Goal: Task Accomplishment & Management: Manage account settings

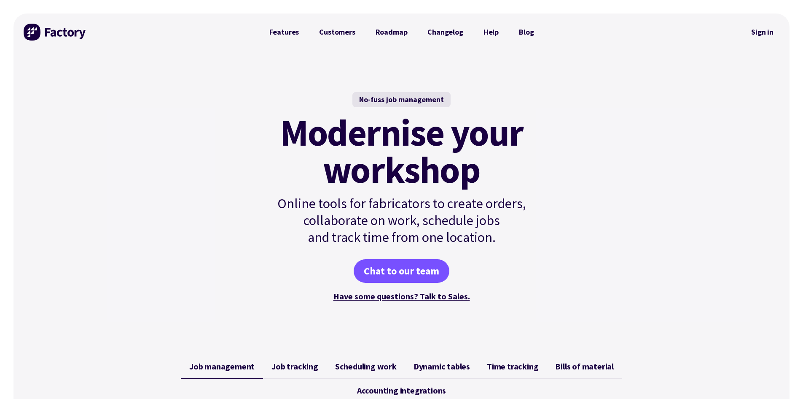
drag, startPoint x: 535, startPoint y: 54, endPoint x: 562, endPoint y: 54, distance: 27.0
click at [554, 54] on div "No-fuss job management Modernise your workshop Online tools for fabricators to …" at bounding box center [401, 198] width 305 height 294
click at [770, 34] on link "Sign in" at bounding box center [763, 31] width 34 height 19
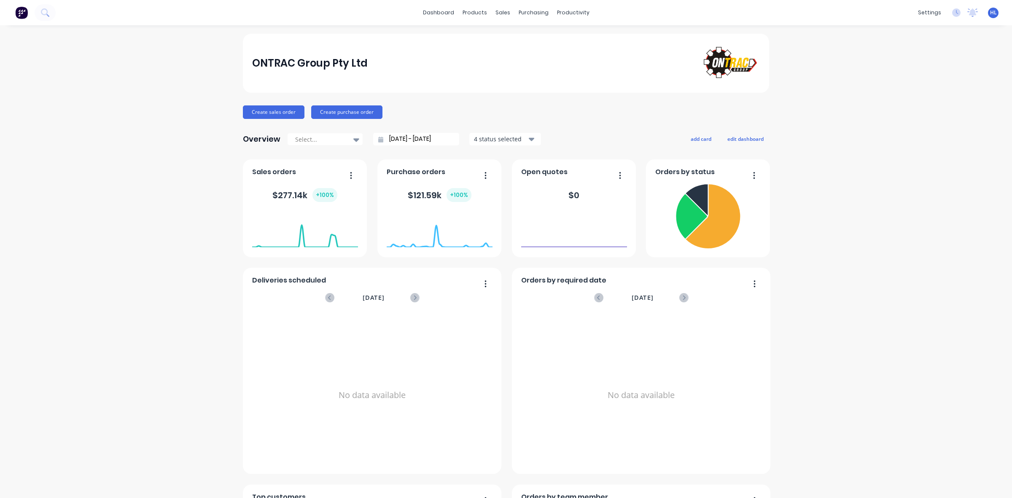
drag, startPoint x: 519, startPoint y: 32, endPoint x: 479, endPoint y: 3, distance: 49.4
click at [451, 58] on div "ONTRAC Group Pty Ltd" at bounding box center [506, 63] width 508 height 38
click at [584, 35] on link "Workflow" at bounding box center [602, 40] width 112 height 17
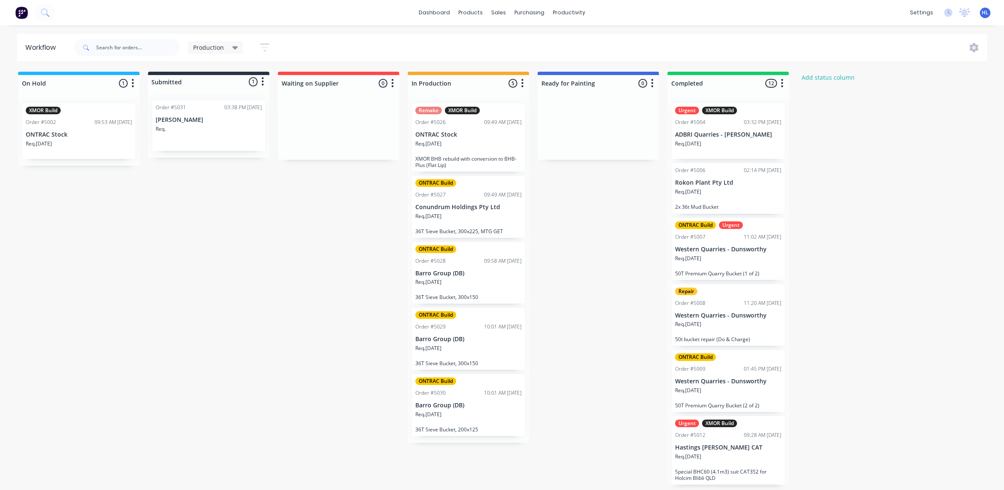
click at [580, 226] on div "On Hold 1 Status colour #1FB6FF hex #1FB6FF Save Cancel Notifications Email SMS…" at bounding box center [514, 279] width 1040 height 414
click at [179, 118] on p "[PERSON_NAME]" at bounding box center [209, 119] width 106 height 7
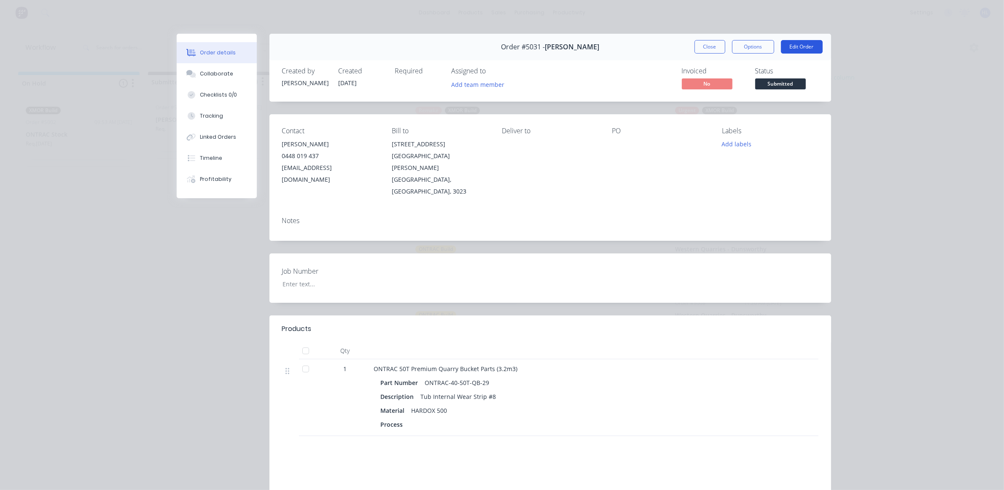
click at [791, 50] on button "Edit Order" at bounding box center [802, 46] width 42 height 13
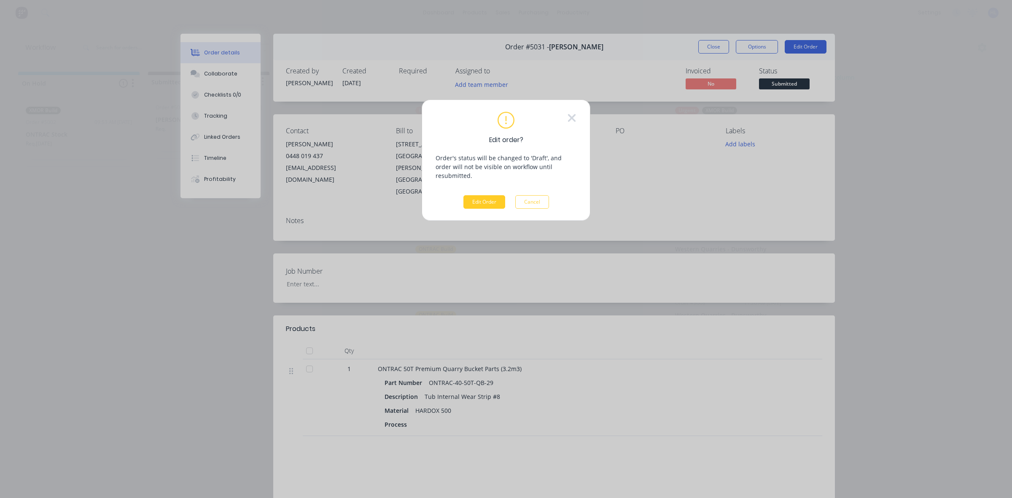
click at [488, 199] on button "Edit Order" at bounding box center [484, 201] width 42 height 13
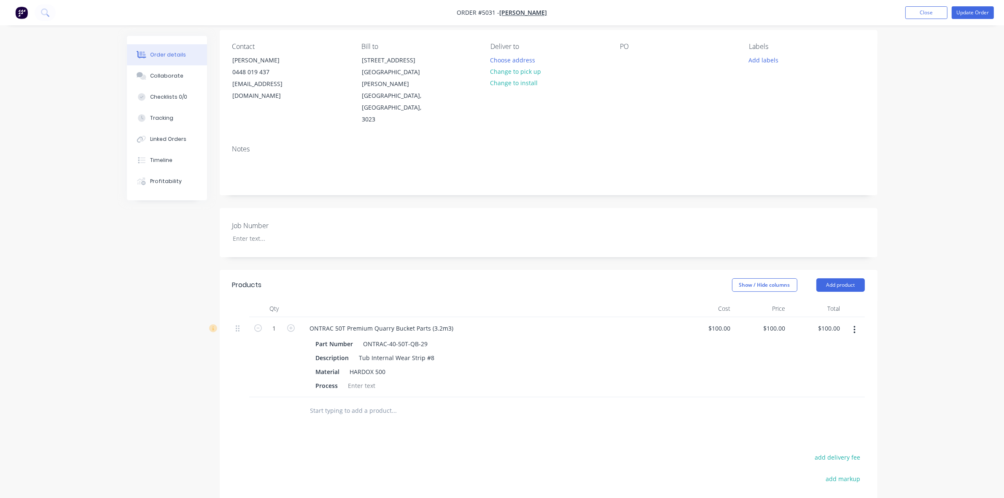
scroll to position [158, 0]
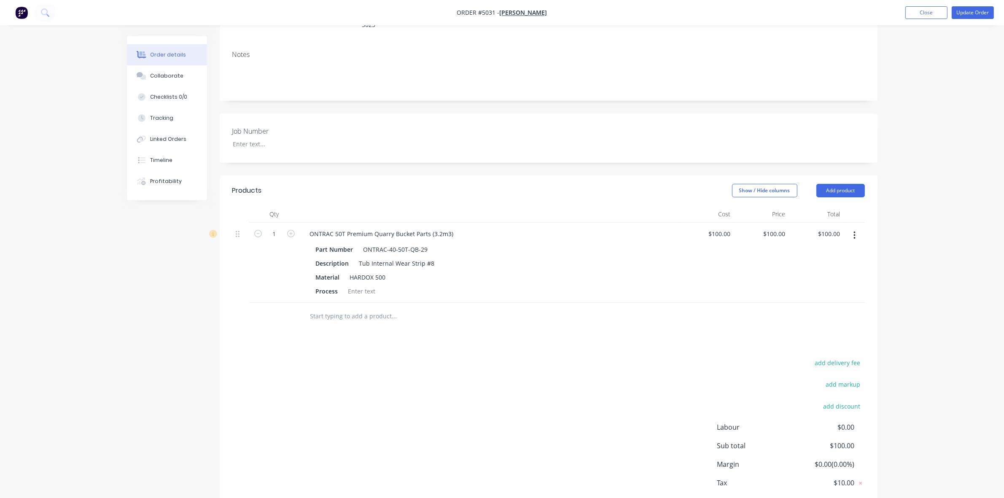
click at [852, 228] on button "button" at bounding box center [855, 235] width 20 height 15
click at [826, 299] on button "Delete" at bounding box center [825, 307] width 80 height 17
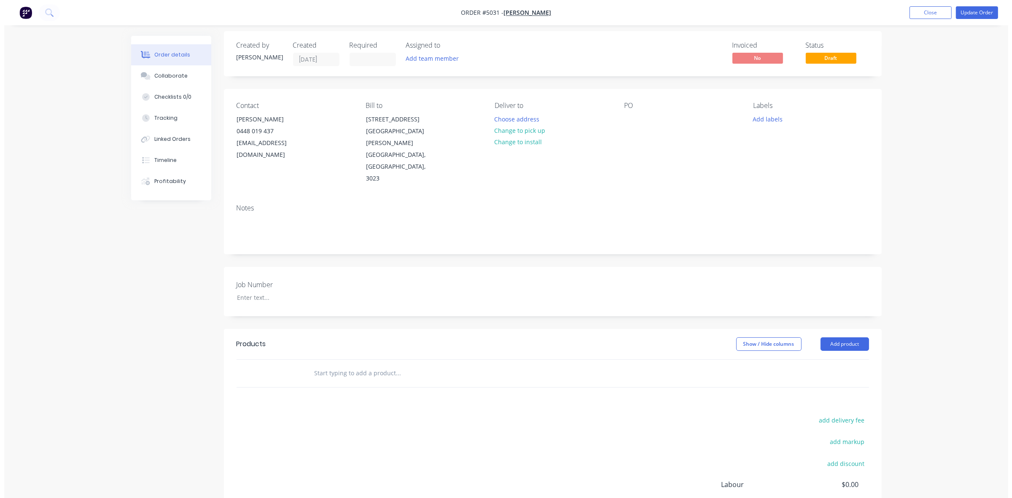
scroll to position [0, 0]
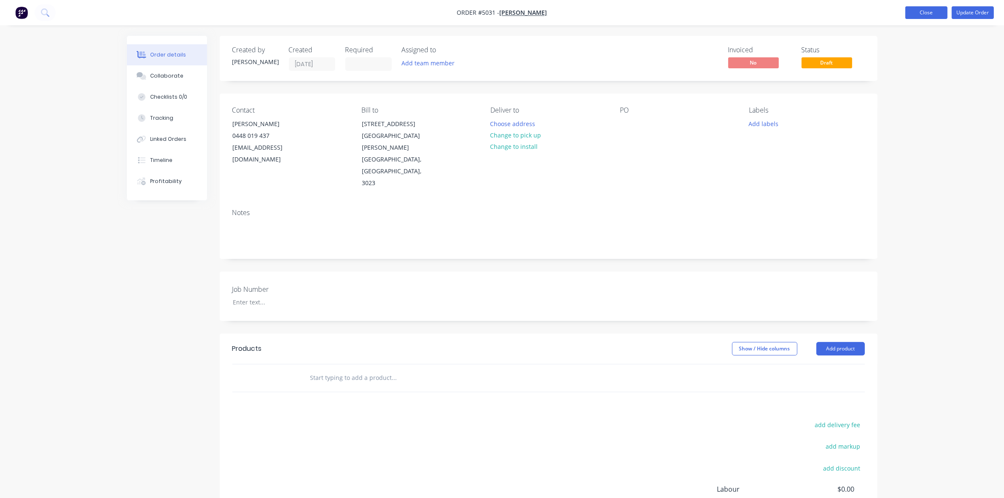
click at [926, 12] on button "Close" at bounding box center [926, 12] width 42 height 13
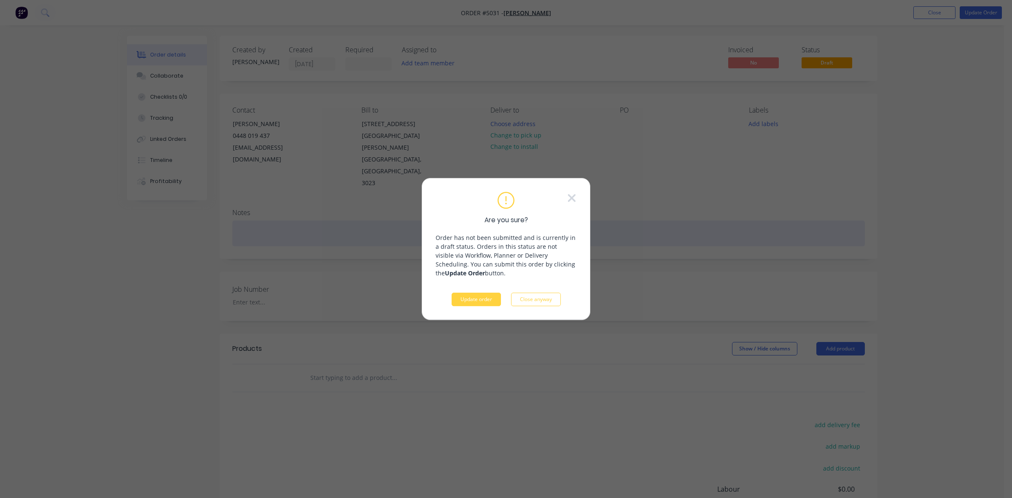
drag, startPoint x: 570, startPoint y: 196, endPoint x: 583, endPoint y: 192, distance: 14.0
click at [568, 196] on icon at bounding box center [571, 198] width 9 height 13
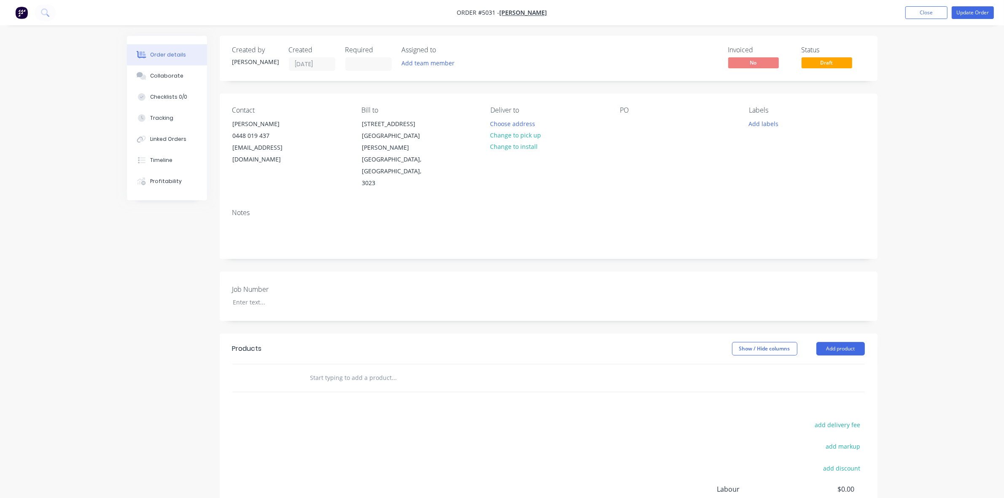
click at [984, 183] on div "Order details Collaborate Checklists 0/0 Tracking Linked Orders Timeline Profit…" at bounding box center [502, 303] width 1004 height 607
drag, startPoint x: 926, startPoint y: 16, endPoint x: 805, endPoint y: 11, distance: 120.7
click at [805, 11] on nav "Order #5031 - [PERSON_NAME] Add product Close Update Order" at bounding box center [502, 12] width 1004 height 25
click at [930, 15] on button "Close" at bounding box center [926, 12] width 42 height 13
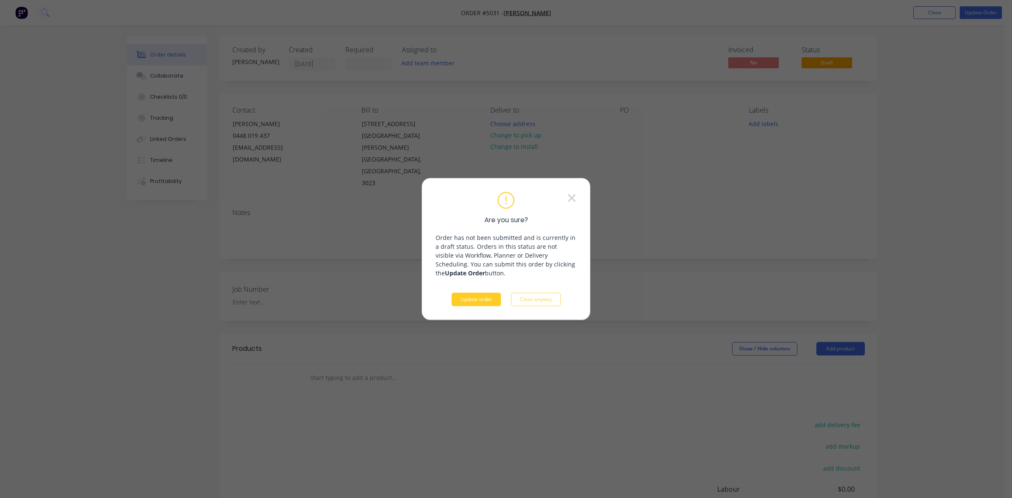
click at [479, 292] on div "Are you sure? Order has not been submitted and is currently in a draft status. …" at bounding box center [506, 249] width 141 height 115
click at [482, 300] on button "Update order" at bounding box center [476, 299] width 49 height 13
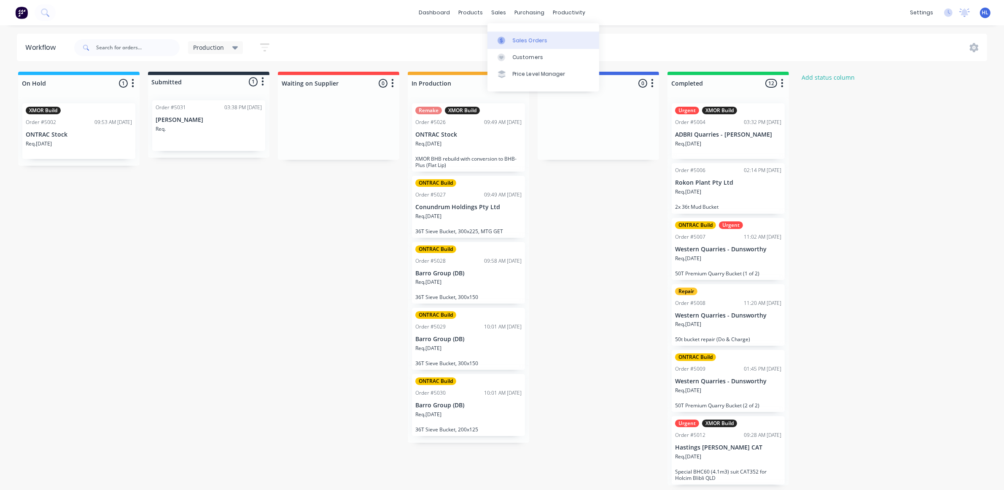
click at [526, 45] on link "Sales Orders" at bounding box center [543, 40] width 112 height 17
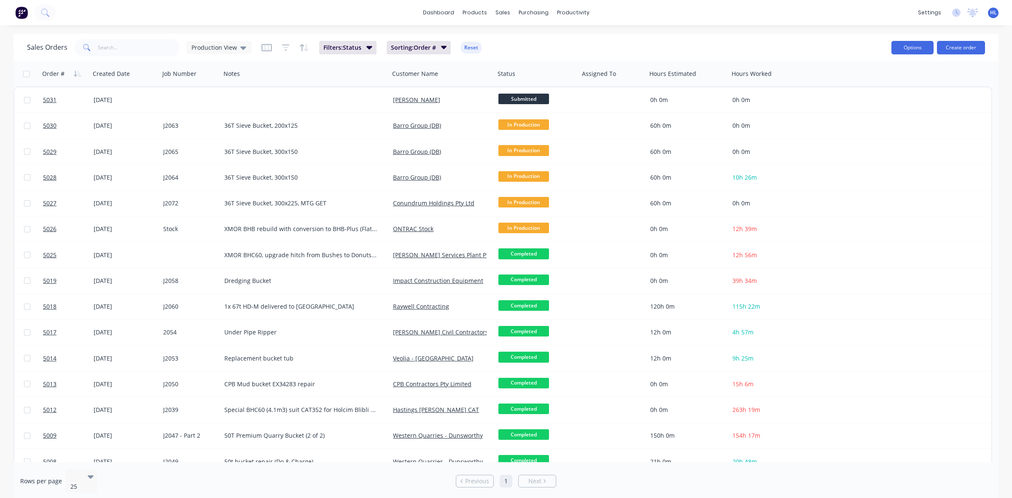
click at [903, 49] on button "Options" at bounding box center [912, 47] width 42 height 13
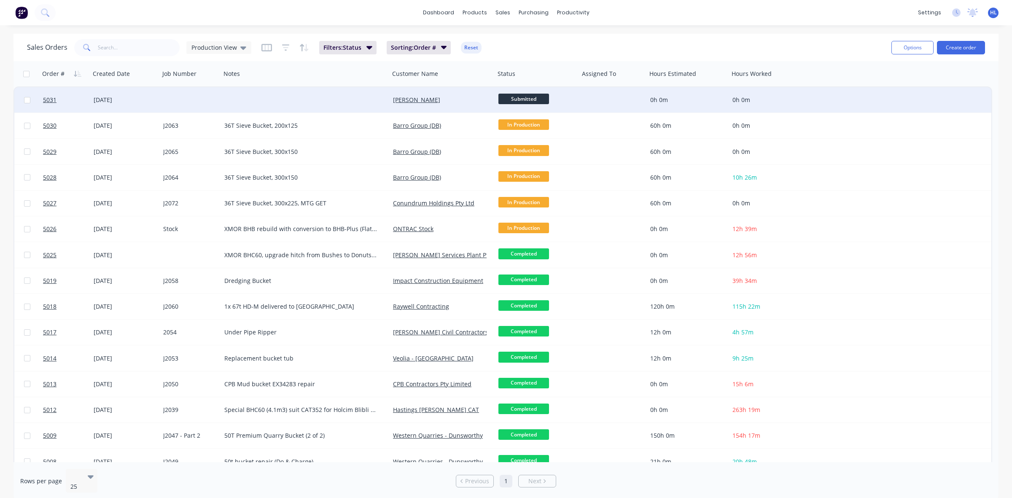
click at [26, 98] on input "checkbox" at bounding box center [27, 100] width 6 height 6
checkbox input "true"
click at [921, 48] on button "Options" at bounding box center [912, 47] width 42 height 13
click at [895, 91] on div "Archive" at bounding box center [887, 86] width 78 height 12
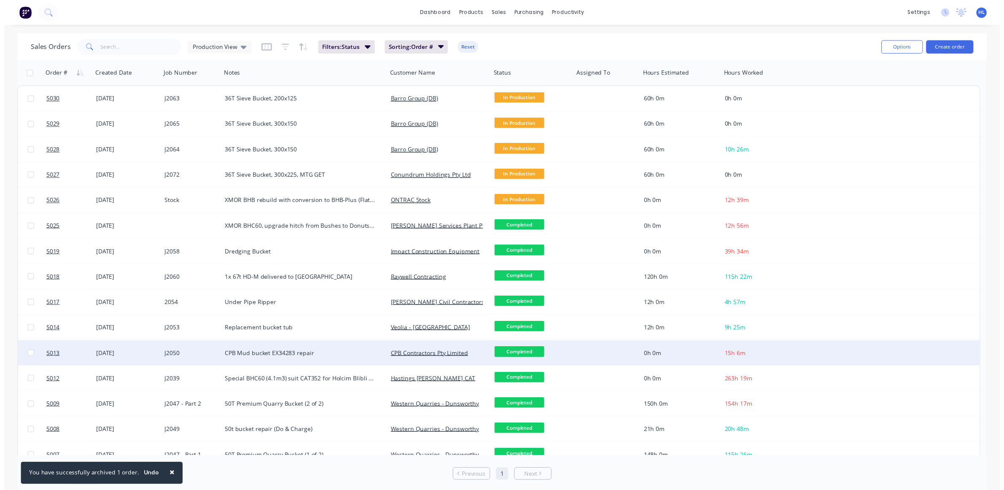
scroll to position [115, 0]
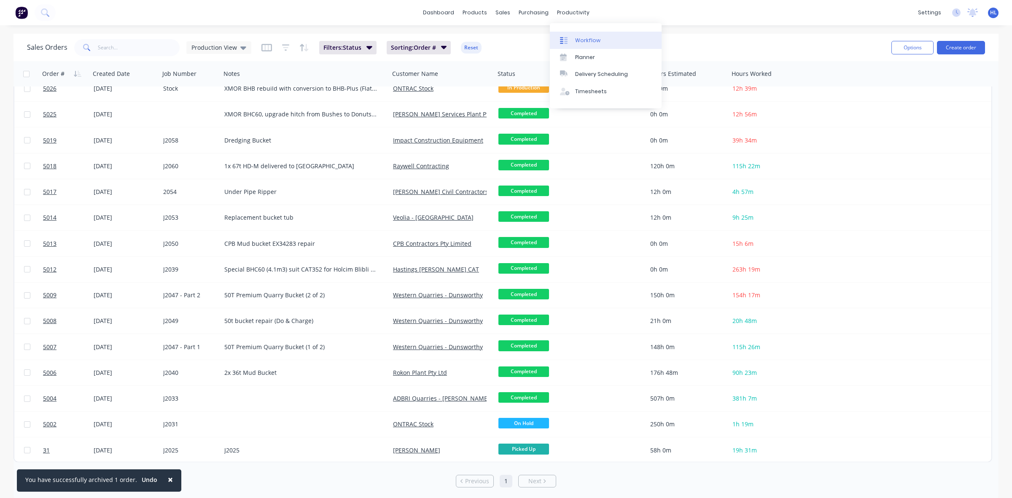
click at [595, 37] on div "Workflow" at bounding box center [587, 41] width 25 height 8
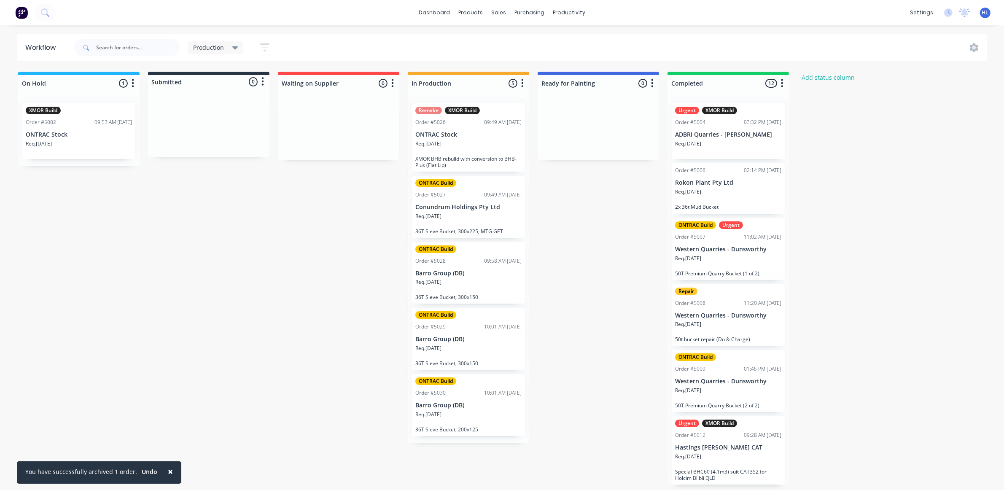
drag, startPoint x: 648, startPoint y: 320, endPoint x: 437, endPoint y: 307, distance: 210.9
click at [245, 310] on div "On Hold 1 Status colour #1FB6FF hex #1FB6FF Save Cancel Notifications Email SMS…" at bounding box center [514, 279] width 1040 height 414
drag, startPoint x: 121, startPoint y: 0, endPoint x: 74, endPoint y: 328, distance: 331.5
click at [74, 328] on div "On Hold 1 Status colour #1FB6FF hex #1FB6FF Save Cancel Notifications Email SMS…" at bounding box center [514, 279] width 1040 height 414
